Goal: Information Seeking & Learning: Learn about a topic

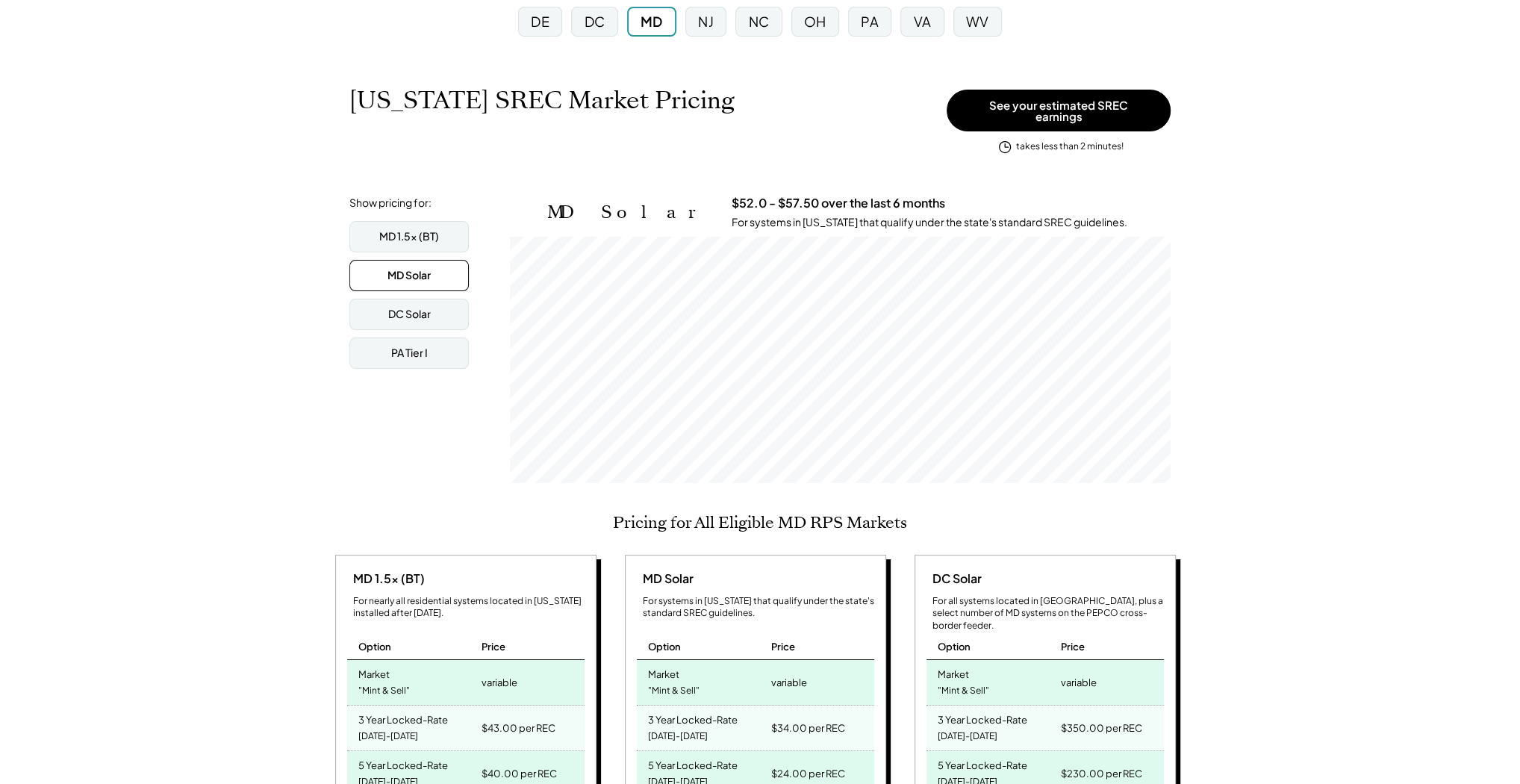
scroll to position [179, 0]
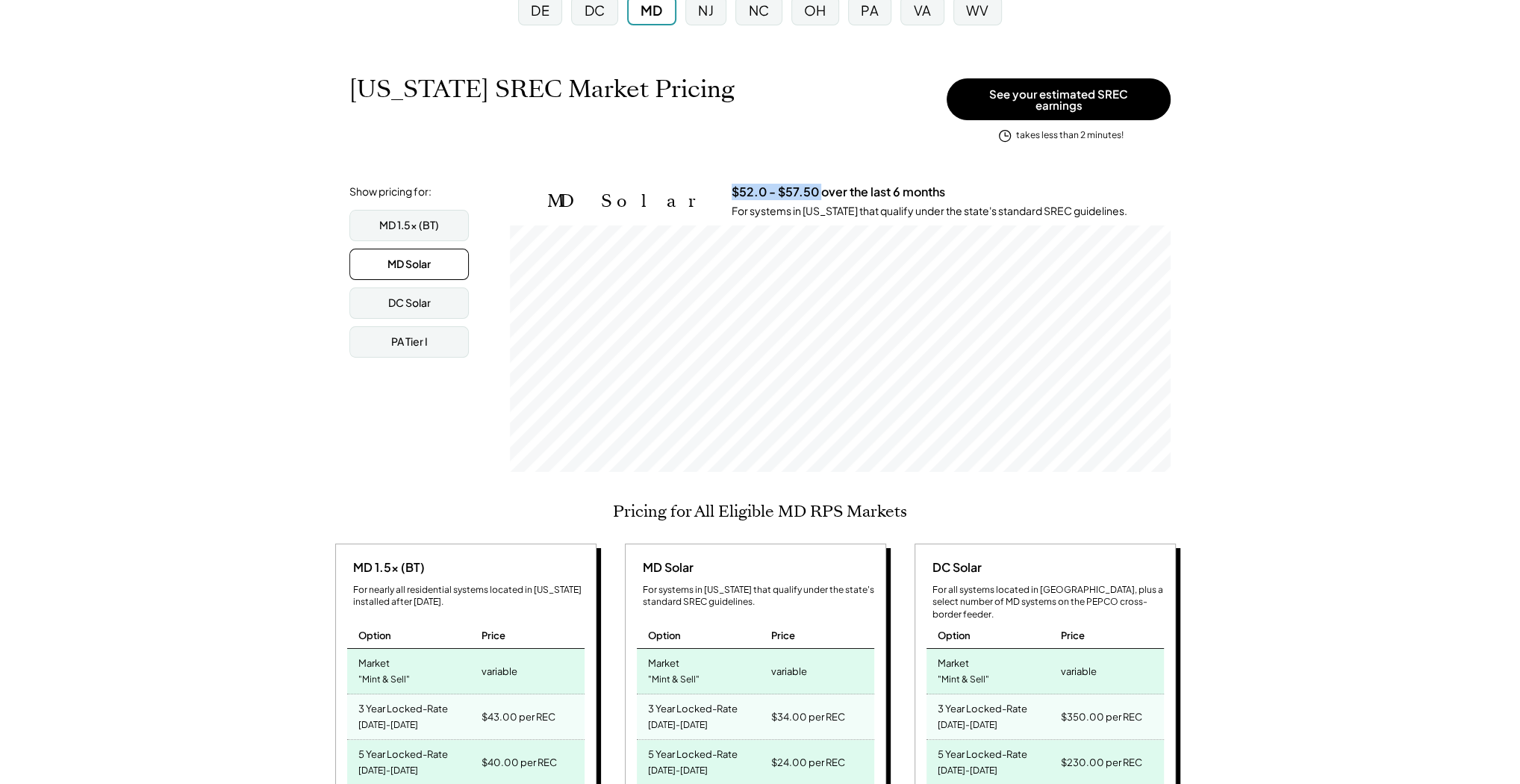
drag, startPoint x: 648, startPoint y: 181, endPoint x: 735, endPoint y: 185, distance: 87.1
click at [735, 185] on h3 "$52.0 - $57.50 over the last 6 months" at bounding box center [838, 192] width 214 height 16
click at [772, 137] on div "[US_STATE] SREC Market Pricing View other state pricing See your estimated SREC…" at bounding box center [759, 111] width 821 height 72
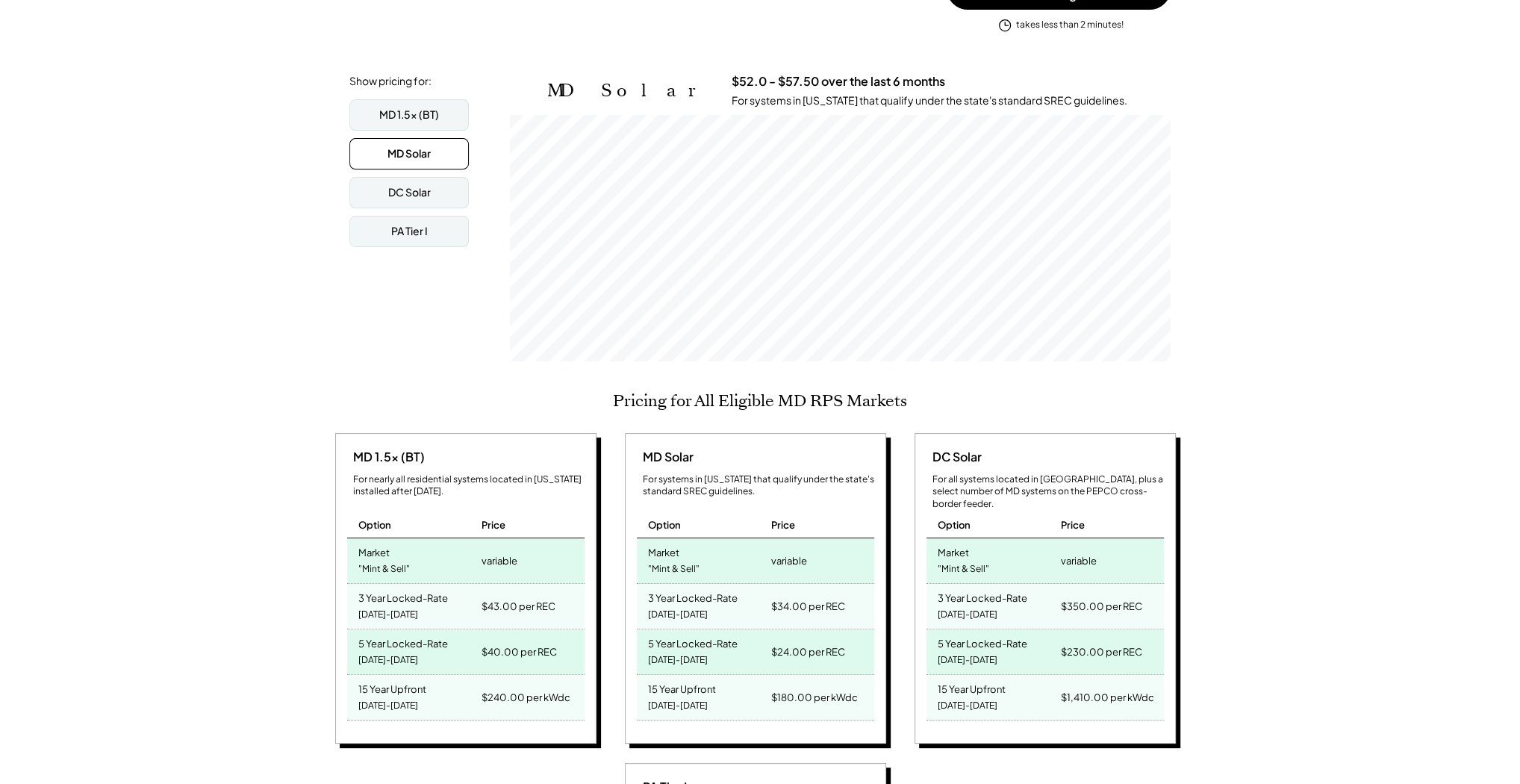
scroll to position [298, 0]
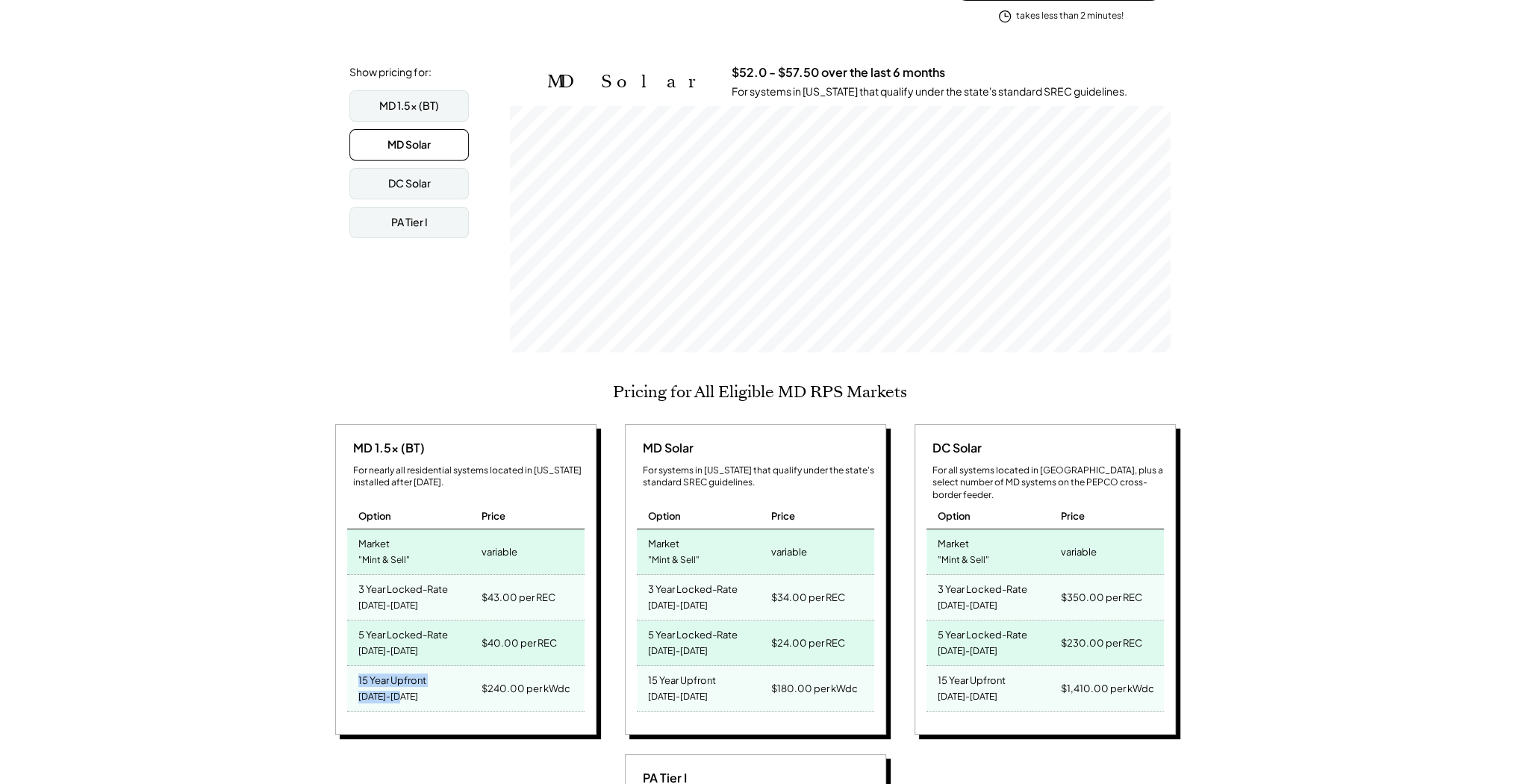
drag, startPoint x: 398, startPoint y: 685, endPoint x: 348, endPoint y: 664, distance: 54.2
click at [348, 666] on div "15 Year Upfront [DATE]-[DATE]" at bounding box center [412, 687] width 131 height 44
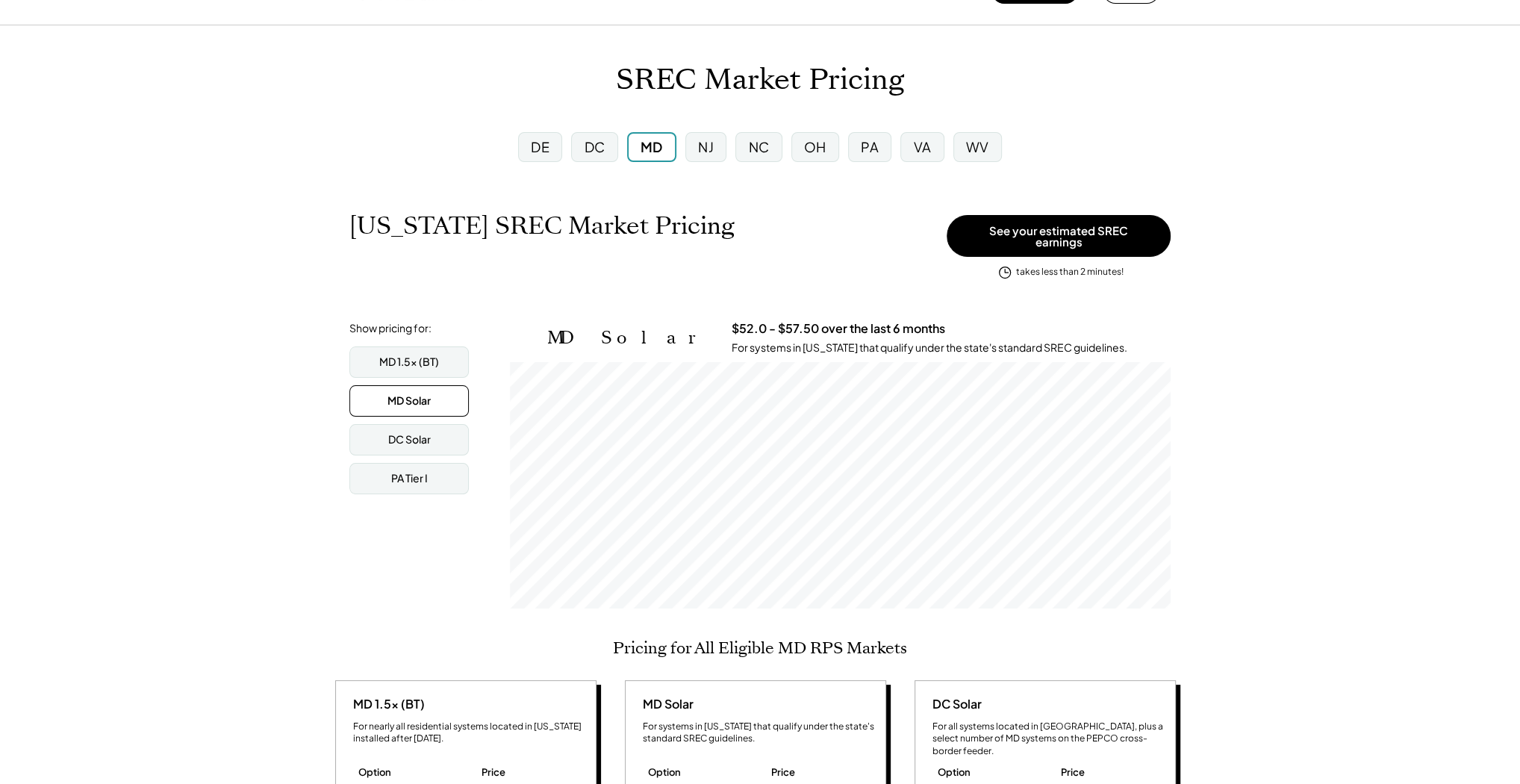
scroll to position [0, 0]
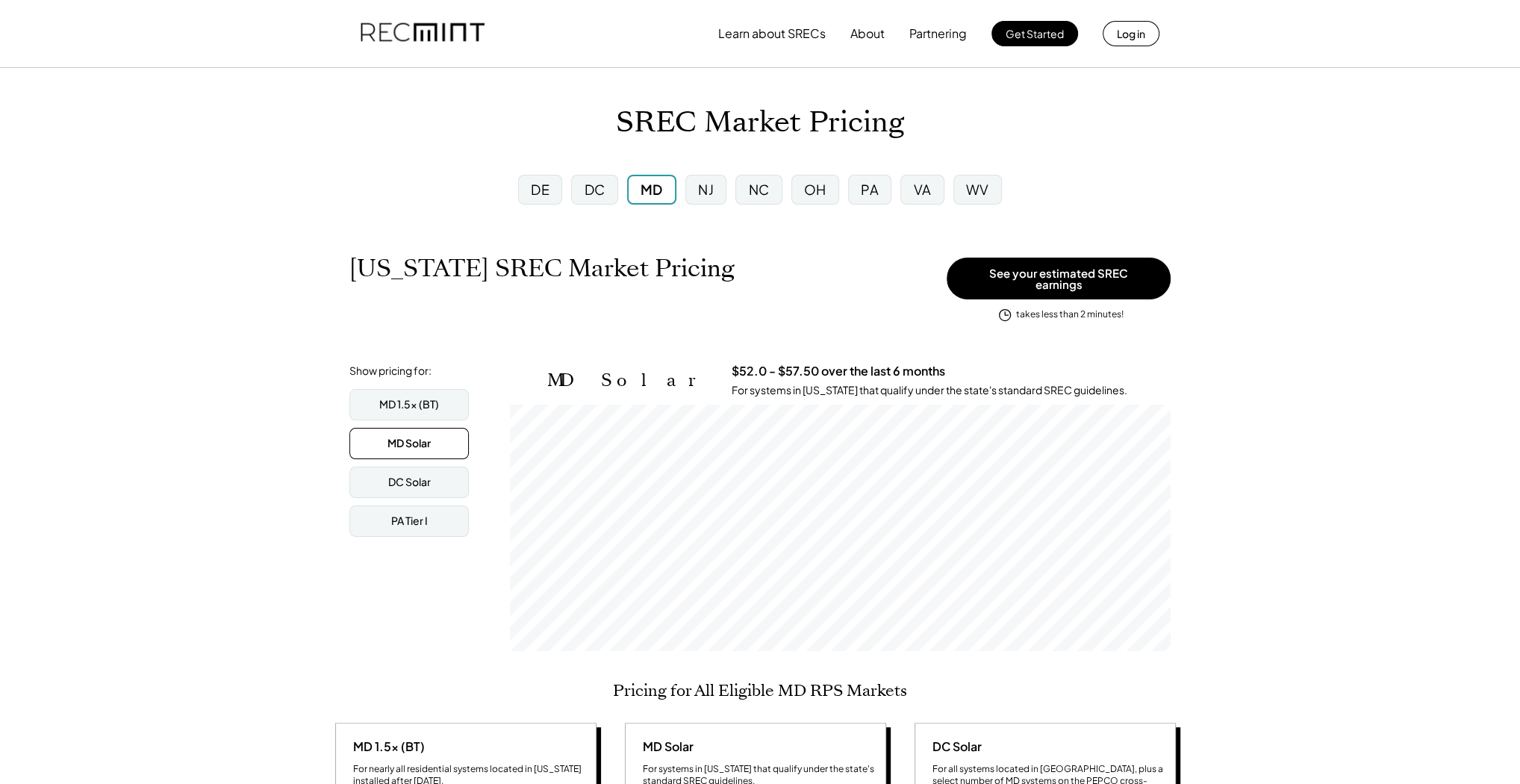
click at [590, 192] on div "DC" at bounding box center [594, 189] width 21 height 19
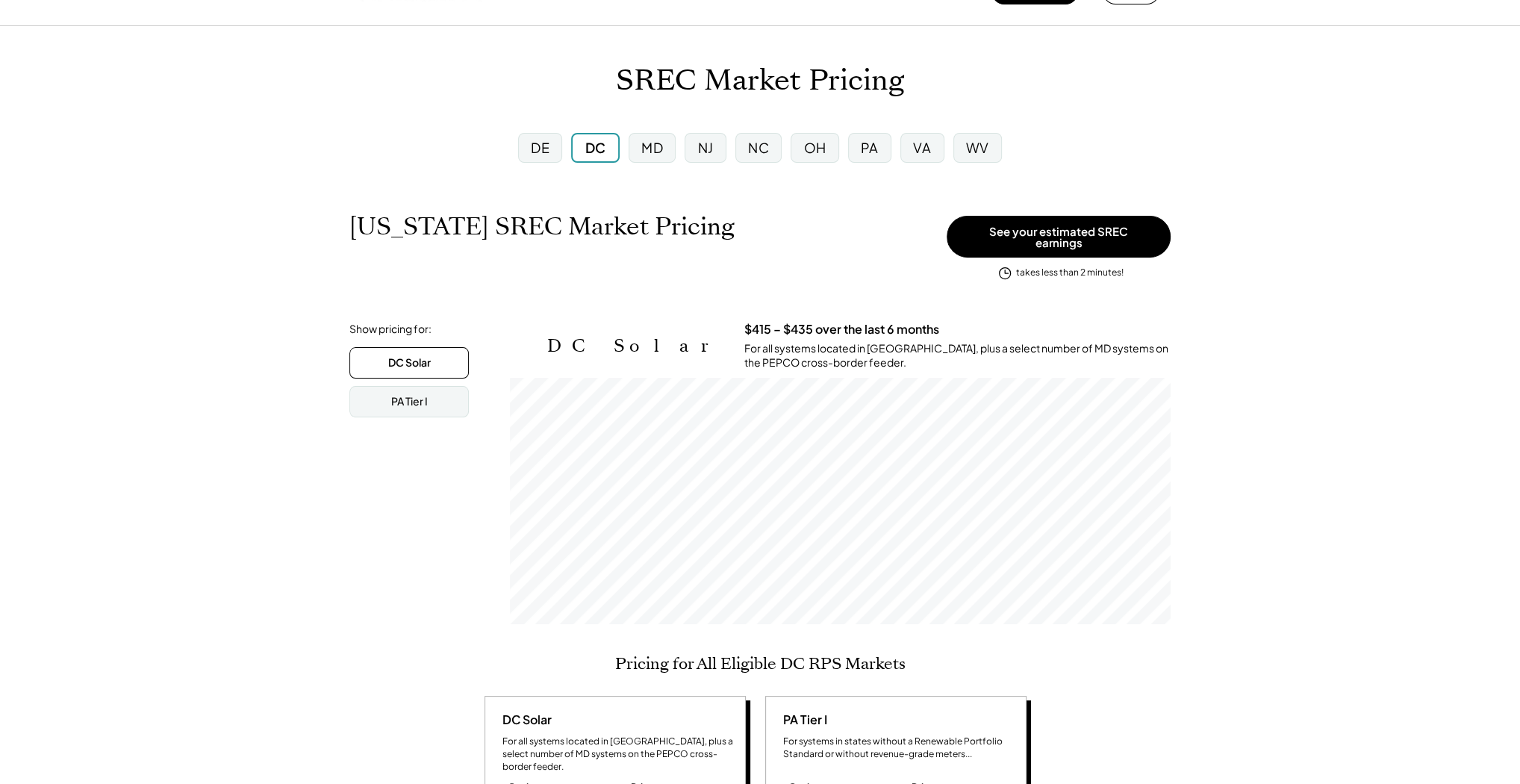
scroll to position [60, 0]
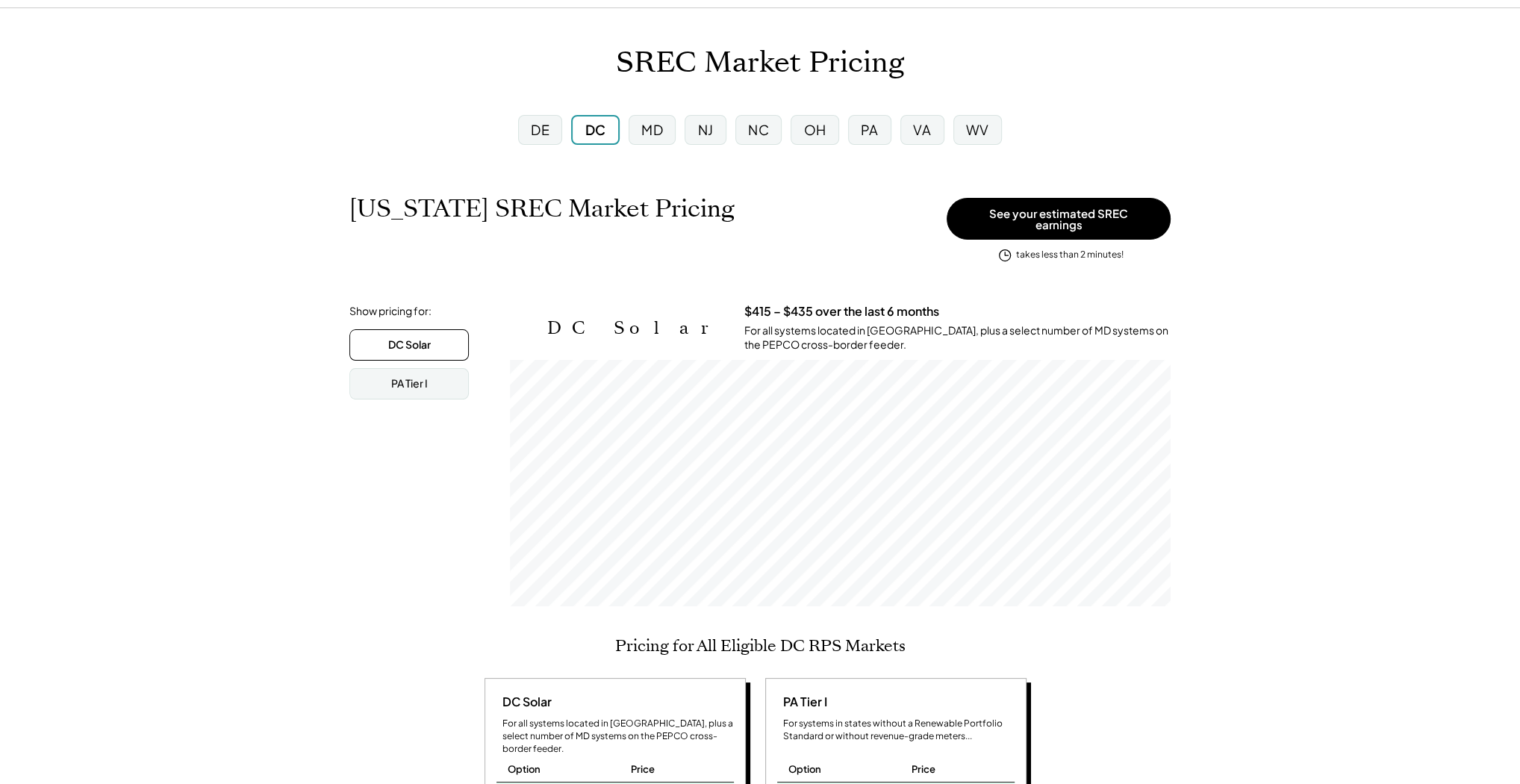
click at [663, 129] on div "MD" at bounding box center [652, 129] width 47 height 30
